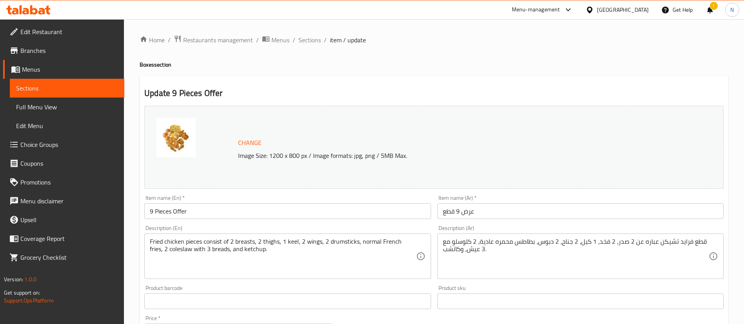
click at [204, 40] on span "Restaurants management" at bounding box center [218, 39] width 70 height 9
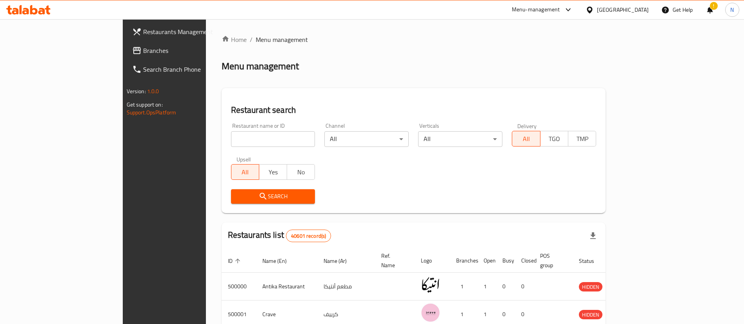
click at [237, 146] on input "search" at bounding box center [273, 139] width 84 height 16
paste input "622174"
type input "622174"
click button "Search" at bounding box center [273, 196] width 84 height 15
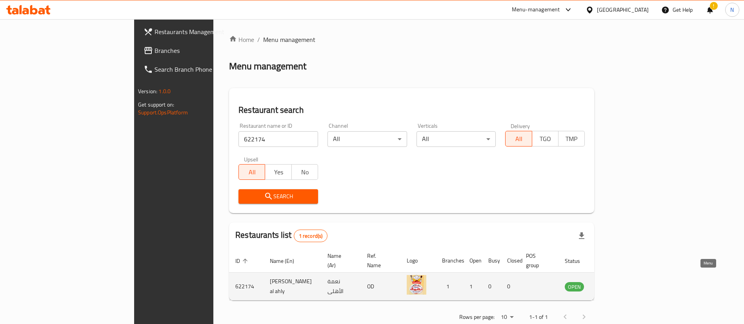
click at [615, 282] on icon "enhanced table" at bounding box center [610, 286] width 9 height 9
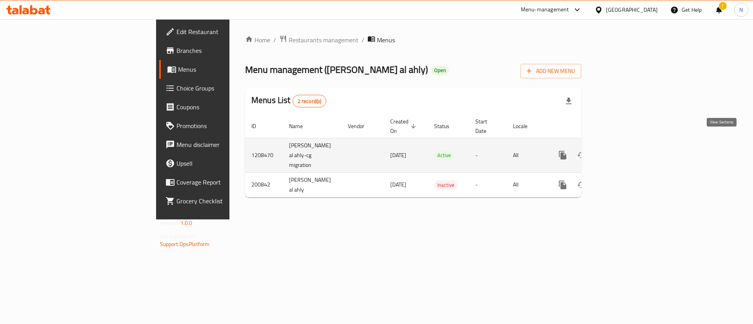
click at [624, 151] on icon "enhanced table" at bounding box center [619, 155] width 9 height 9
